Goal: Task Accomplishment & Management: Use online tool/utility

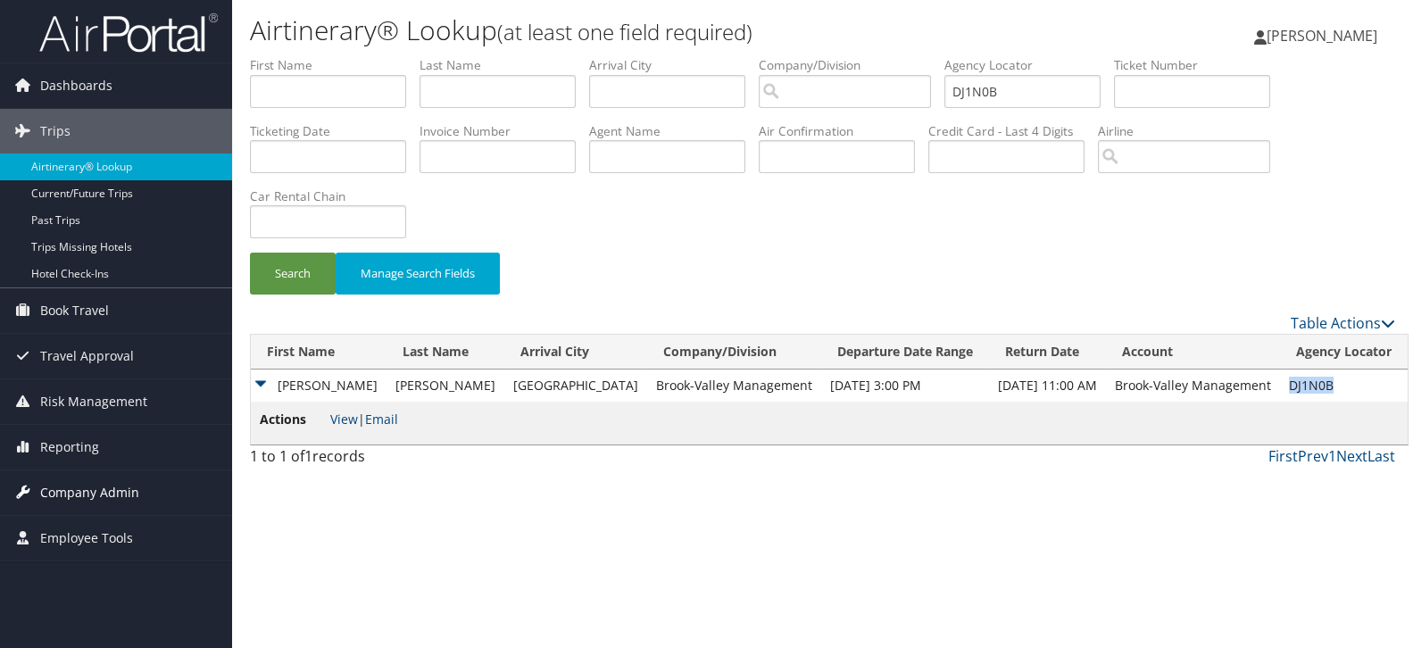
click at [97, 511] on span "Company Admin" at bounding box center [89, 492] width 99 height 45
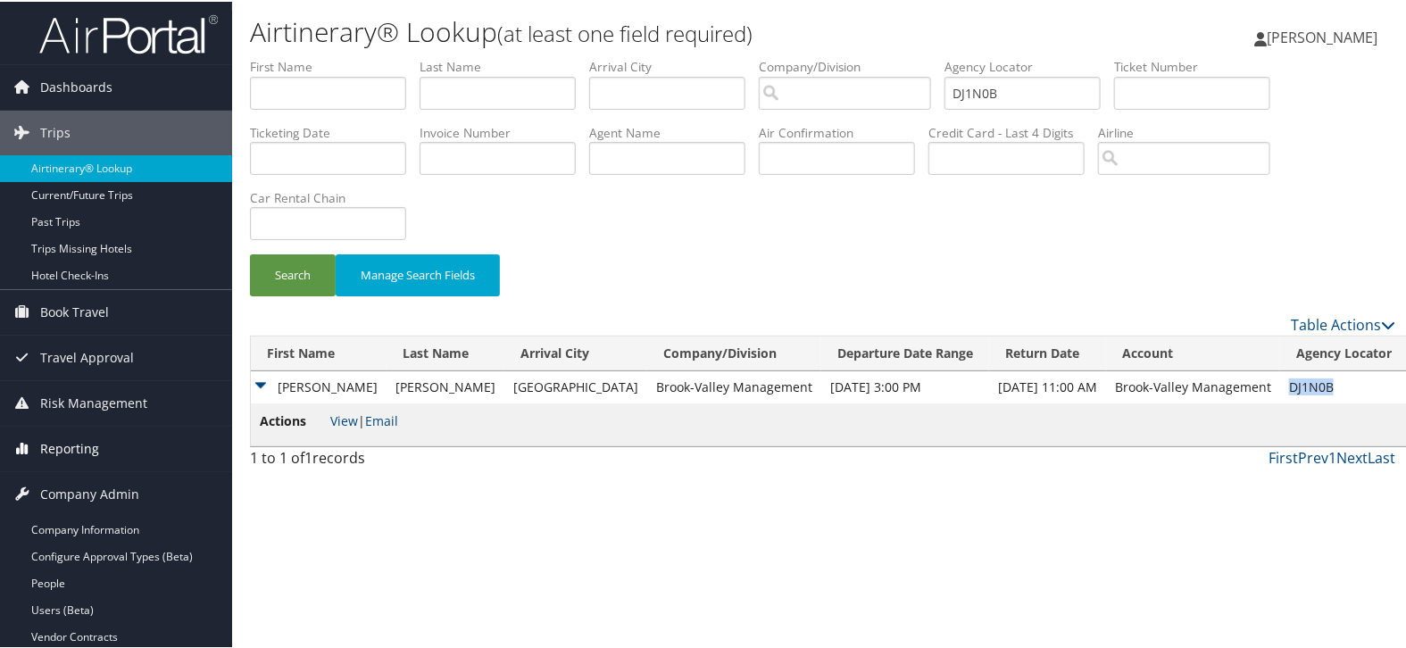
click at [101, 465] on link "Reporting" at bounding box center [116, 447] width 232 height 45
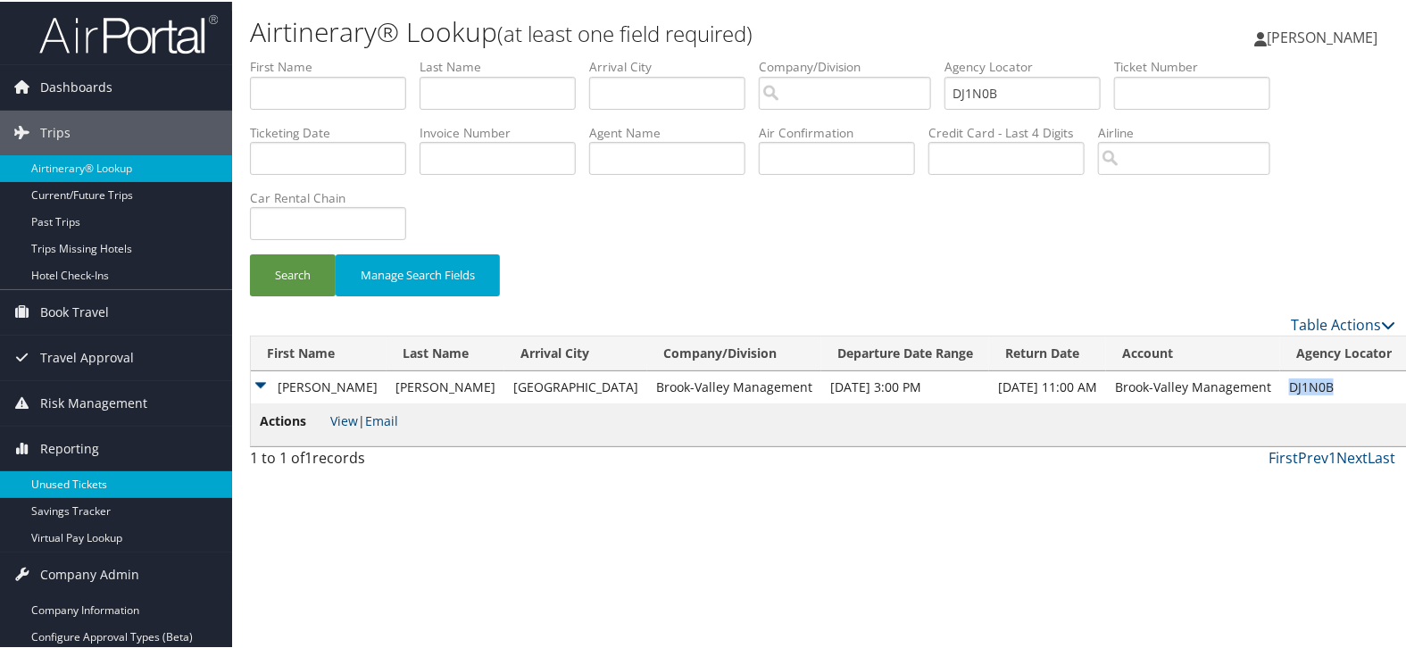
click at [96, 484] on link "Unused Tickets" at bounding box center [116, 483] width 232 height 27
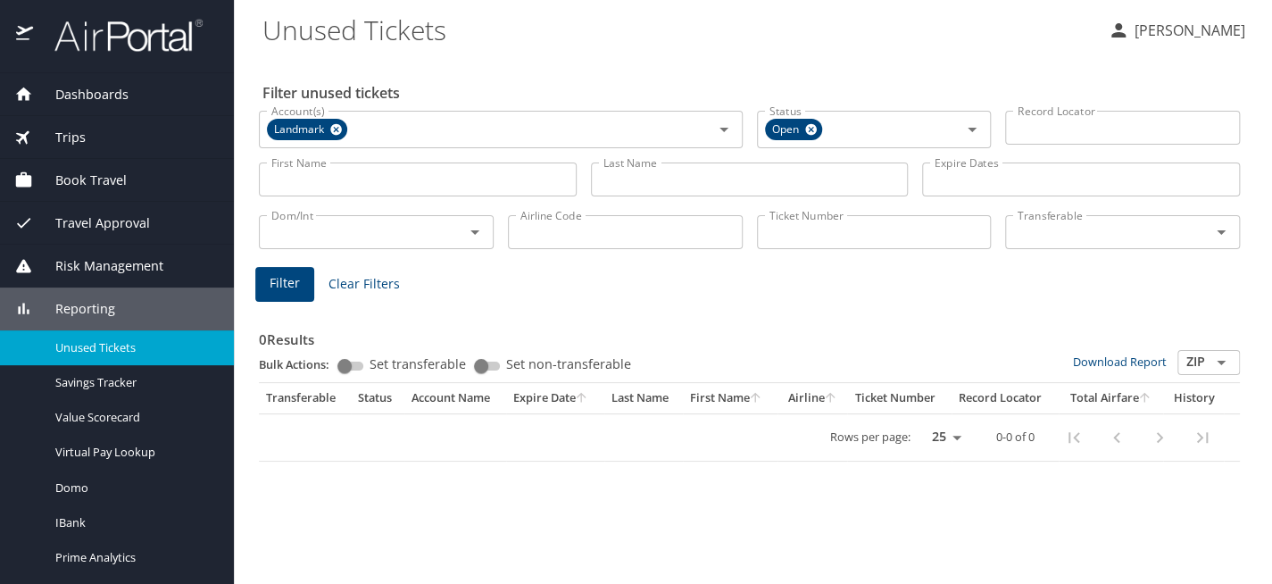
click at [605, 181] on input "Last Name" at bounding box center [750, 179] width 318 height 34
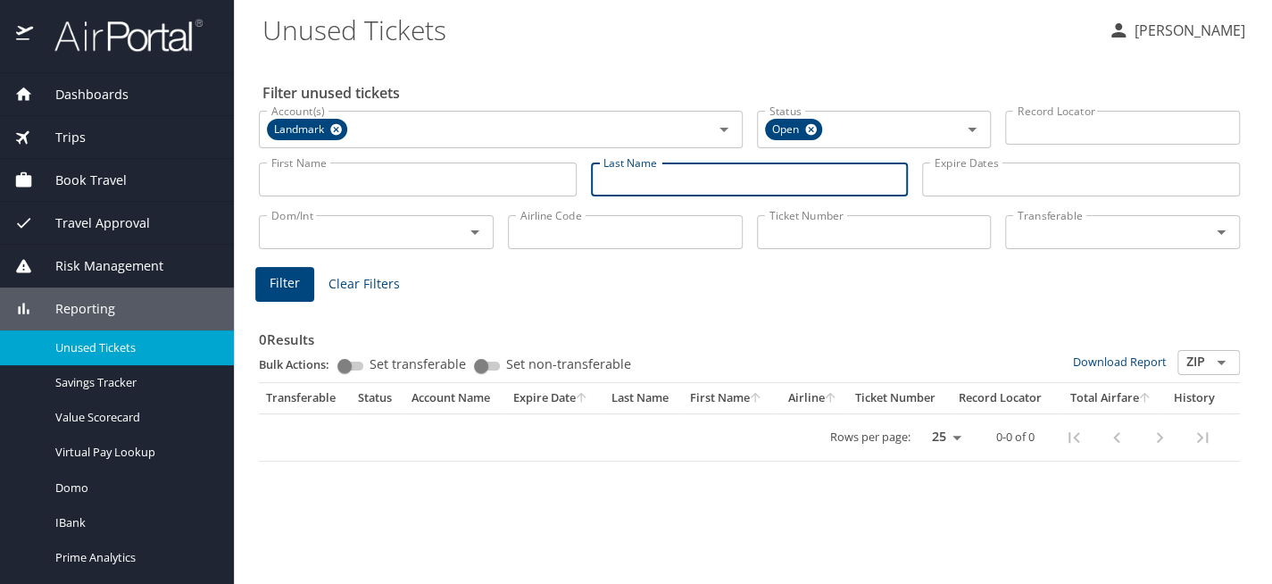
paste input "HOELZEMANN"
click at [338, 122] on icon at bounding box center [335, 130] width 13 height 20
type input "HOELZEMANN"
click at [289, 280] on span "Filter" at bounding box center [285, 283] width 30 height 22
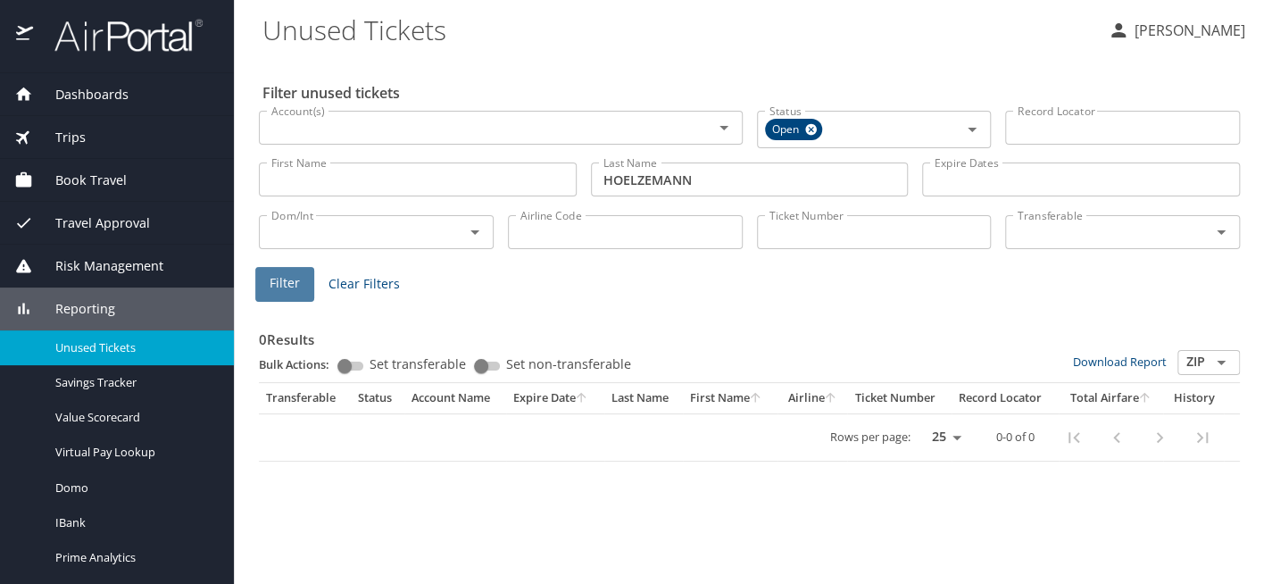
click at [289, 294] on button "Filter" at bounding box center [284, 284] width 59 height 35
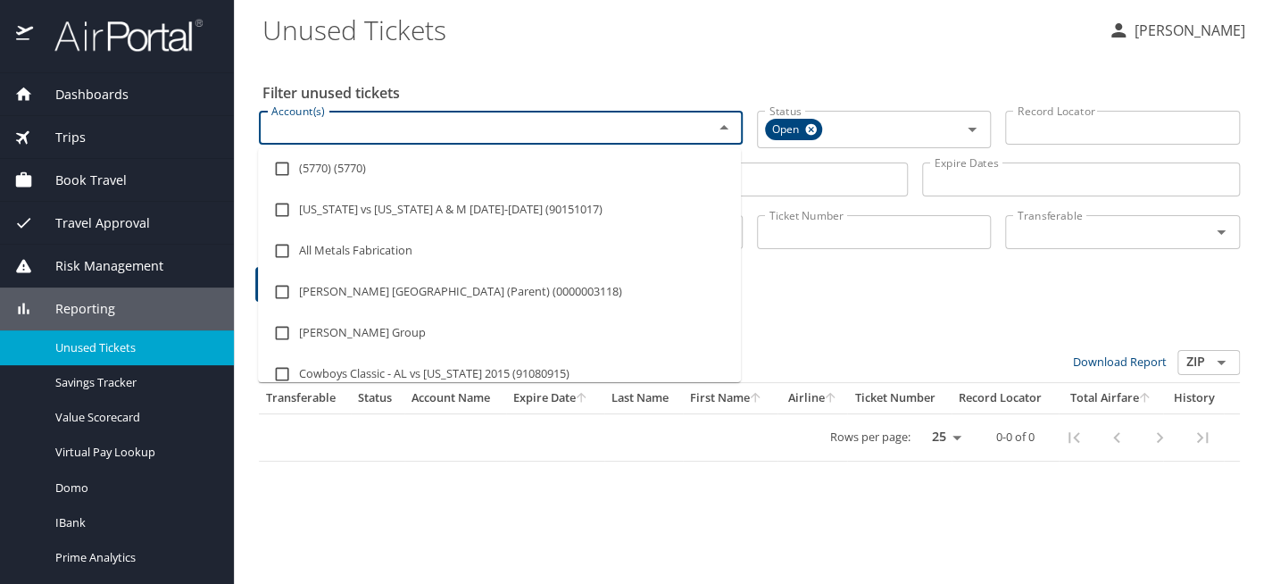
click at [495, 127] on input "Account(s)" at bounding box center [474, 127] width 420 height 23
click at [470, 129] on input "Account(s)" at bounding box center [474, 127] width 420 height 23
